Goal: Task Accomplishment & Management: Manage account settings

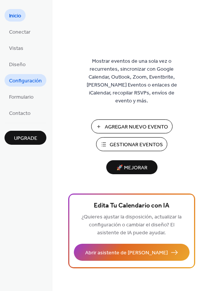
click at [28, 82] on span "Configuración" at bounding box center [25, 81] width 33 height 8
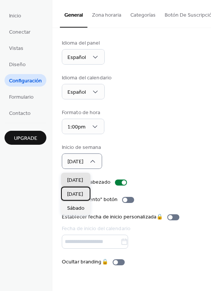
click at [81, 193] on span "[DATE]" at bounding box center [75, 194] width 16 height 8
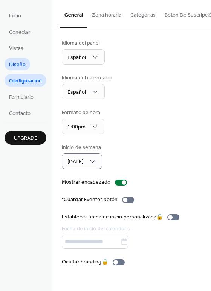
click at [23, 64] on span "Diseño" at bounding box center [17, 65] width 17 height 8
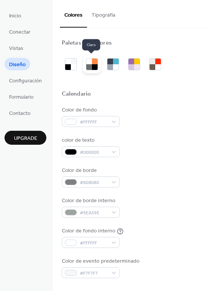
click at [93, 66] on div at bounding box center [95, 67] width 6 height 6
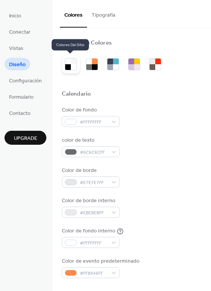
click at [69, 63] on div at bounding box center [68, 62] width 6 height 6
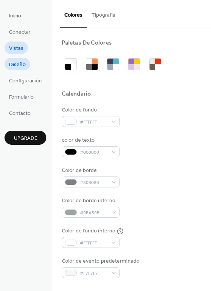
click at [19, 49] on span "Vistas" at bounding box center [16, 49] width 14 height 8
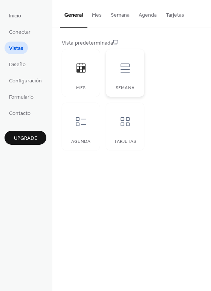
click at [126, 68] on icon at bounding box center [125, 68] width 12 height 12
click at [82, 121] on icon at bounding box center [81, 122] width 12 height 12
click at [134, 126] on div at bounding box center [125, 121] width 23 height 23
click at [125, 71] on icon at bounding box center [125, 68] width 12 height 12
click at [26, 137] on span "Upgrade" at bounding box center [25, 138] width 23 height 8
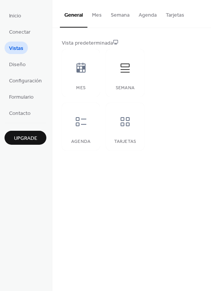
click at [113, 12] on button "Semana" at bounding box center [120, 13] width 28 height 27
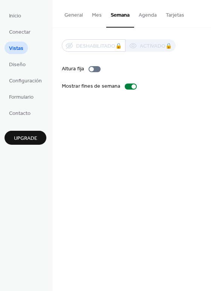
click at [144, 12] on button "Agenda" at bounding box center [147, 13] width 27 height 27
